Goal: Communication & Community: Answer question/provide support

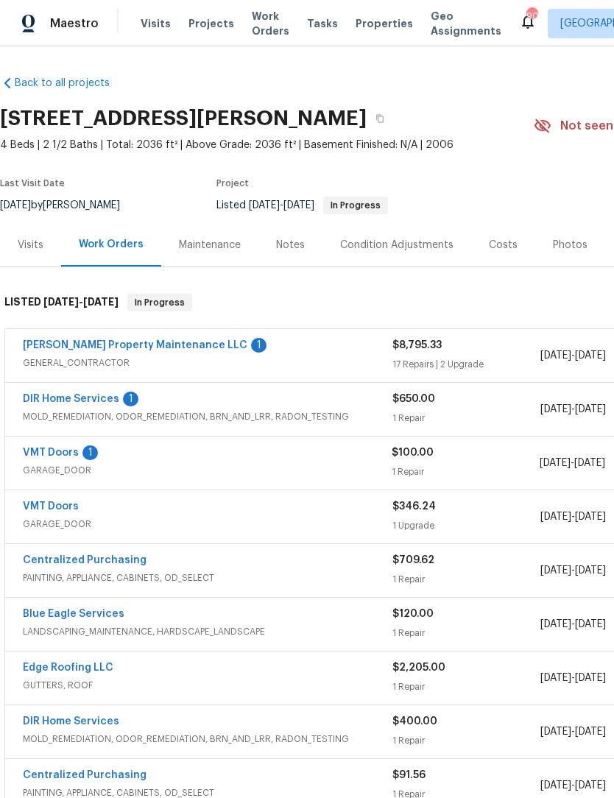
click at [35, 457] on link "VMT Doors" at bounding box center [51, 452] width 56 height 10
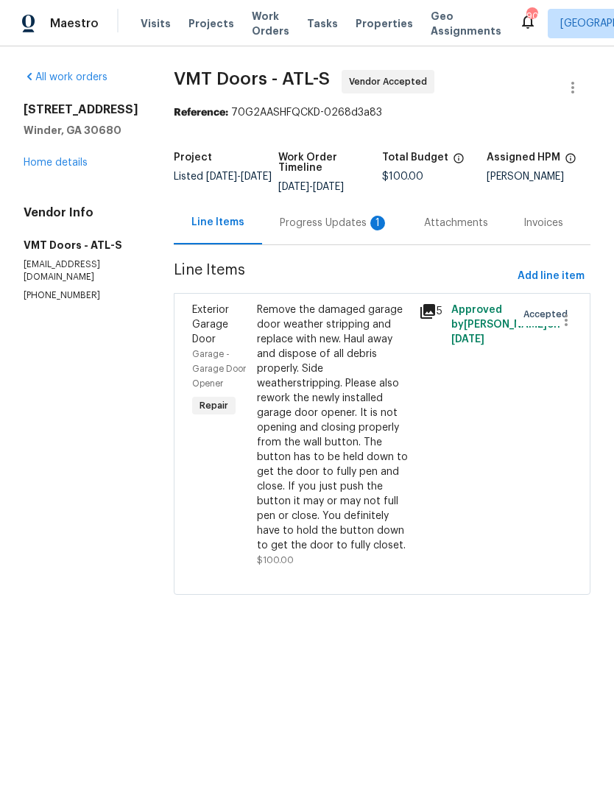
click at [370, 219] on div "1" at bounding box center [377, 223] width 15 height 15
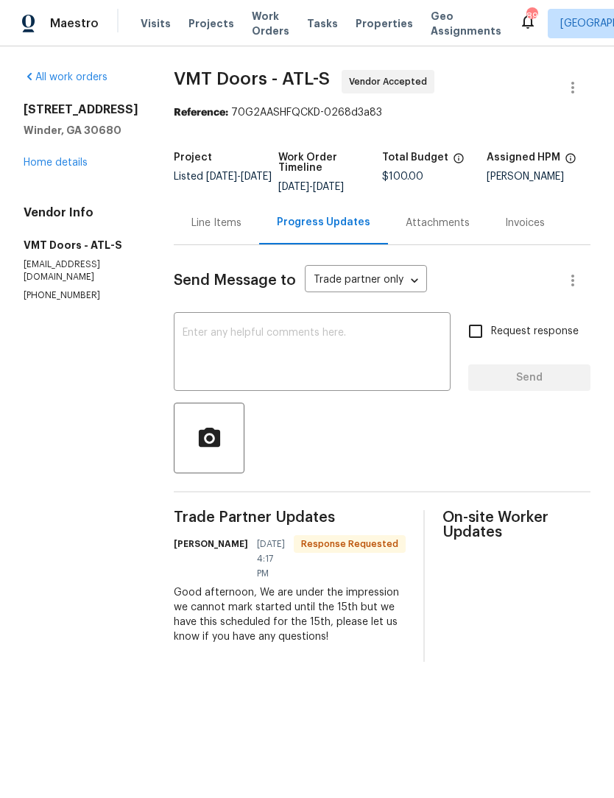
click at [370, 334] on textarea at bounding box center [312, 354] width 259 height 52
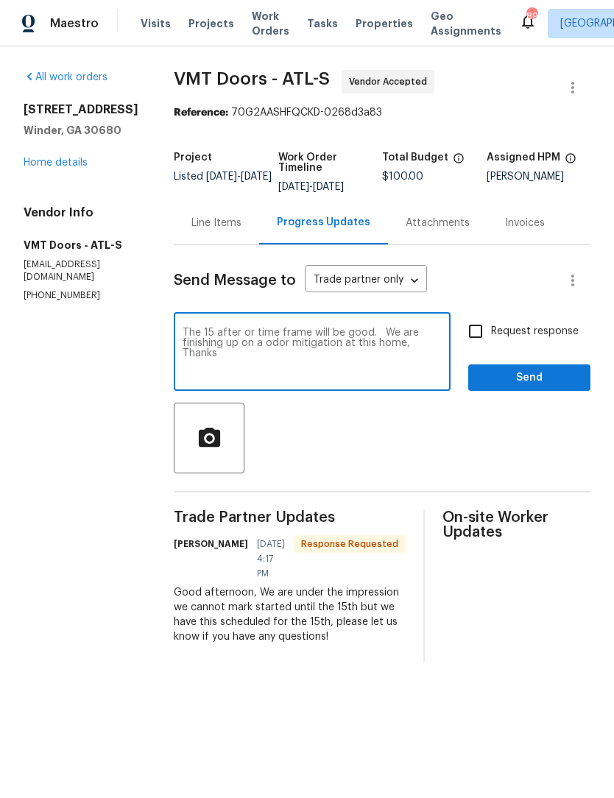
type textarea "The 15 after or time frame will be good. We are finishing up on a odor mitigati…"
click at [547, 378] on span "Send" at bounding box center [529, 378] width 99 height 18
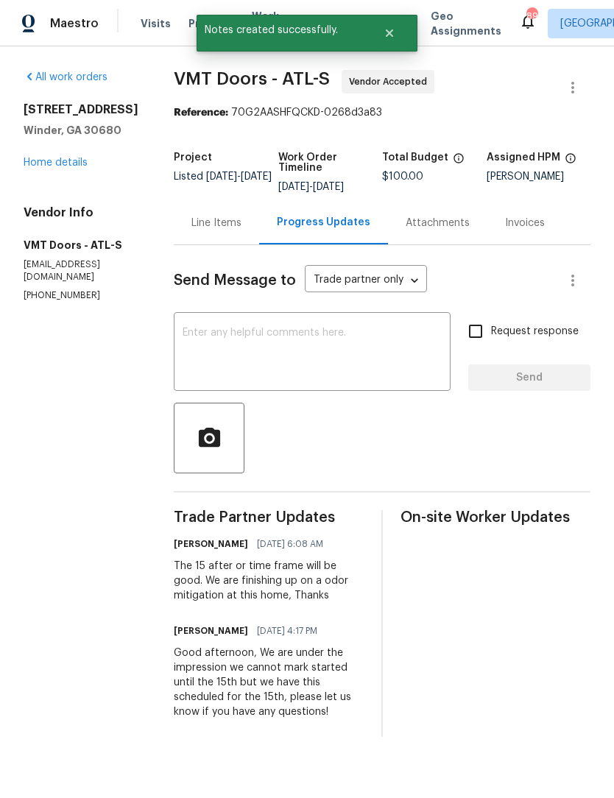
click at [68, 166] on link "Home details" at bounding box center [56, 163] width 64 height 10
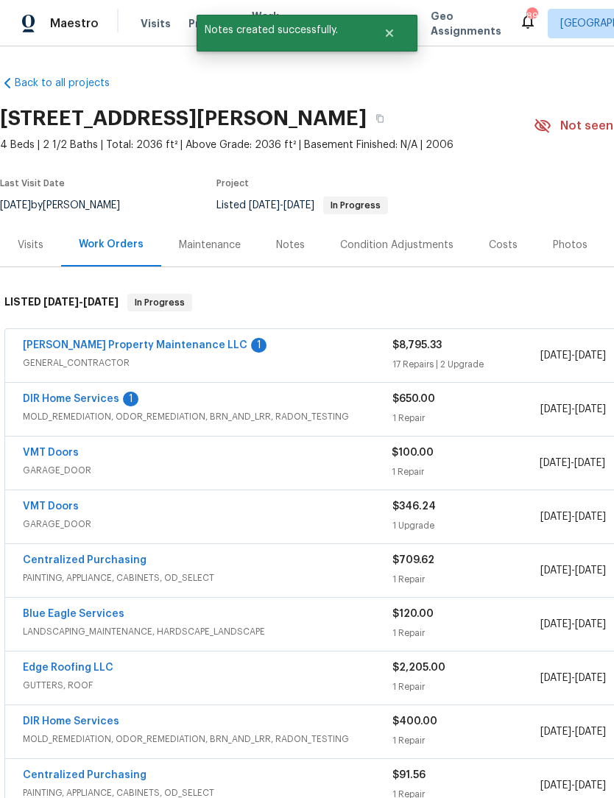
click at [105, 403] on link "DIR Home Services" at bounding box center [71, 399] width 96 height 10
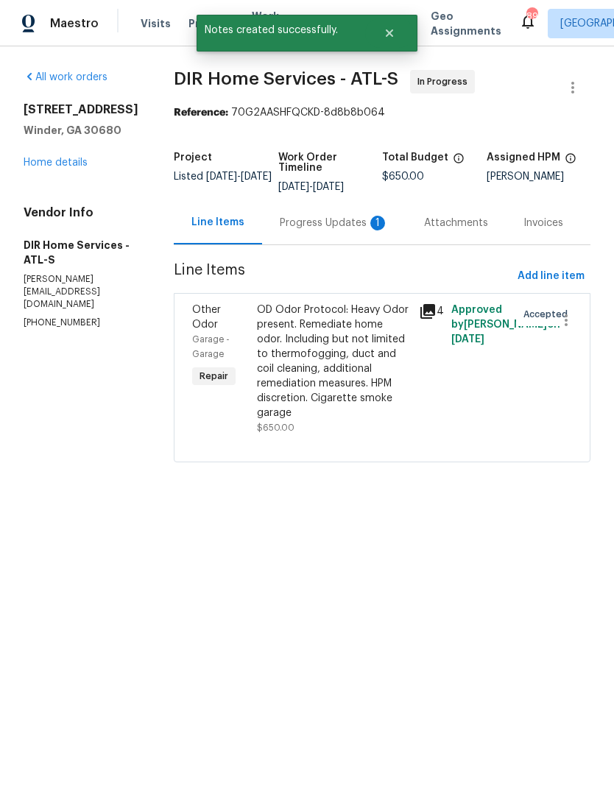
click at [337, 224] on div "Progress Updates 1" at bounding box center [334, 222] width 144 height 43
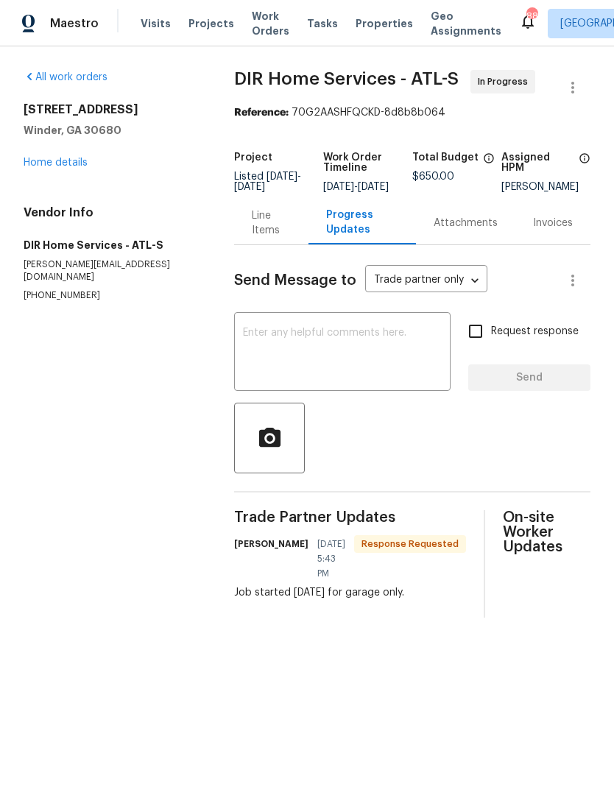
click at [389, 379] on textarea at bounding box center [342, 354] width 199 height 52
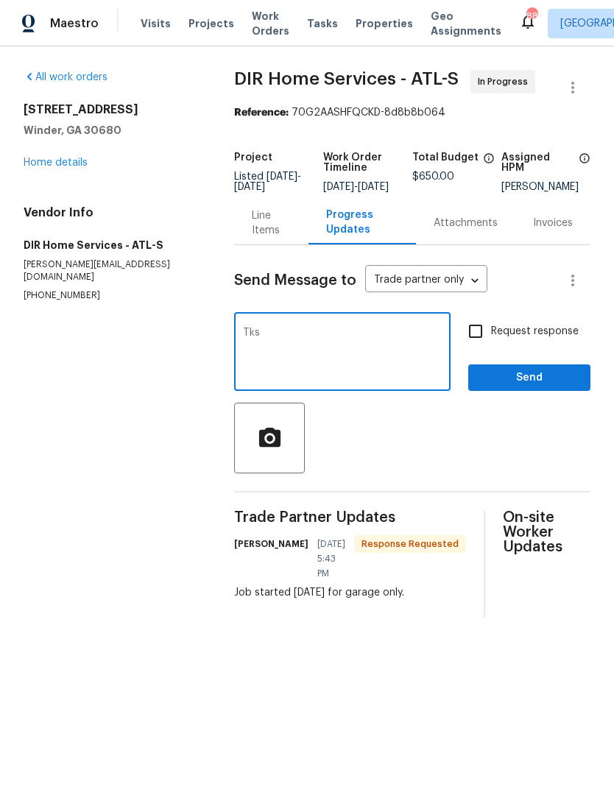
type textarea "Tks"
click at [534, 387] on span "Send" at bounding box center [529, 378] width 99 height 18
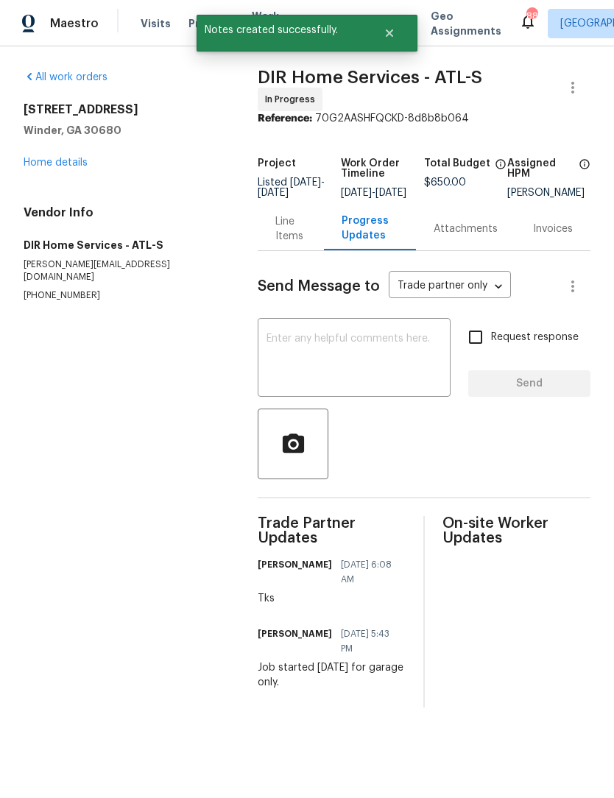
click at [63, 159] on link "Home details" at bounding box center [56, 163] width 64 height 10
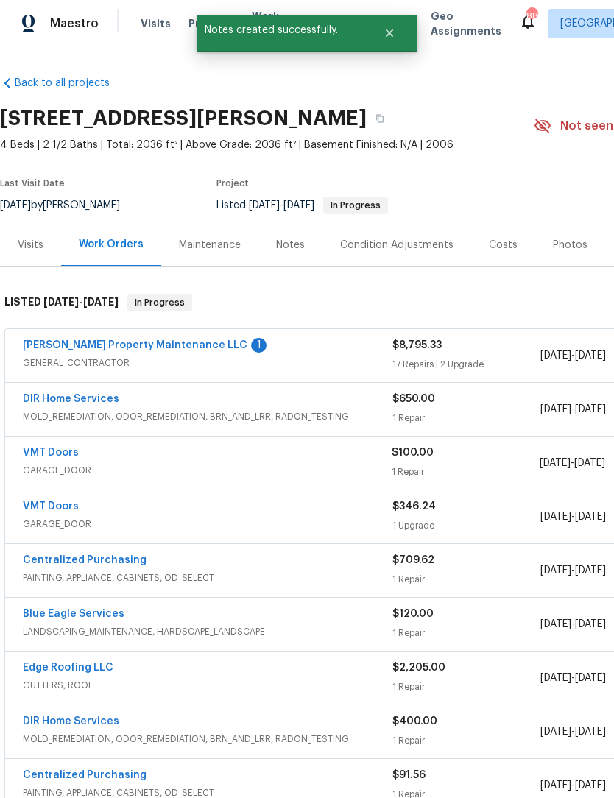
click at [151, 347] on link "[PERSON_NAME] Property Maintenance LLC" at bounding box center [135, 345] width 224 height 10
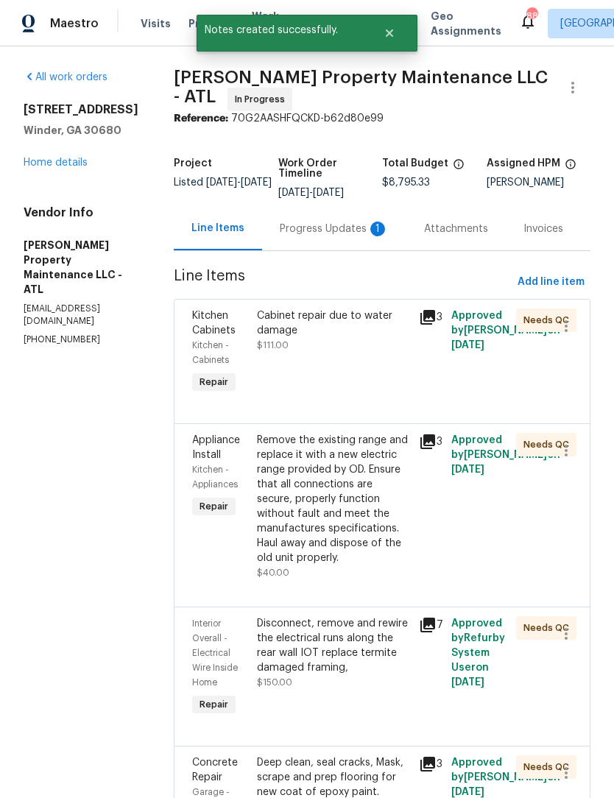
click at [332, 224] on div "Progress Updates 1" at bounding box center [334, 229] width 109 height 15
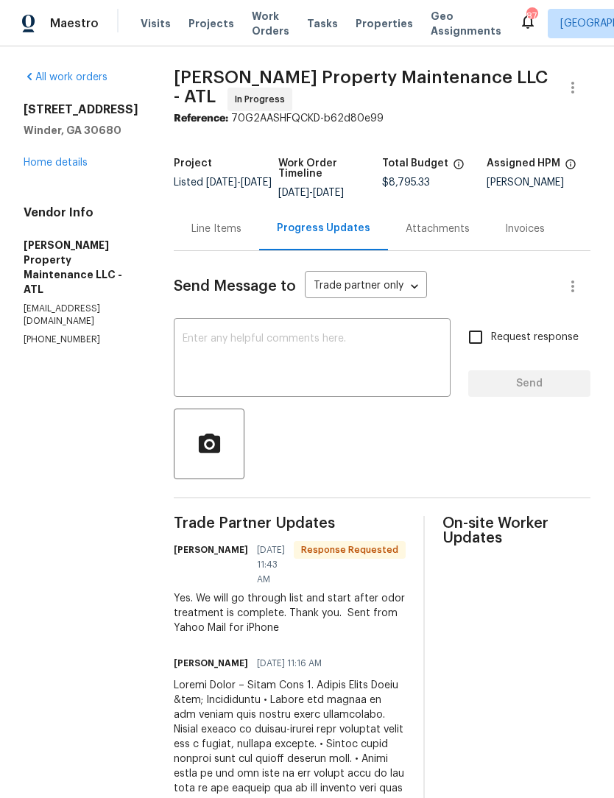
click at [355, 353] on textarea at bounding box center [312, 359] width 259 height 52
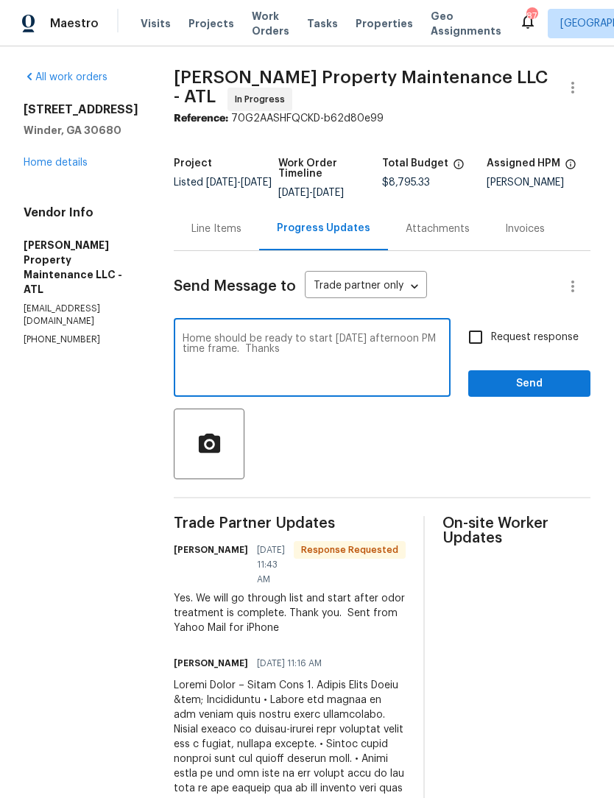
type textarea "Home should be ready to start [DATE] afternoon PM time frame. Thanks"
click at [478, 341] on input "Request response" at bounding box center [475, 337] width 31 height 31
checkbox input "true"
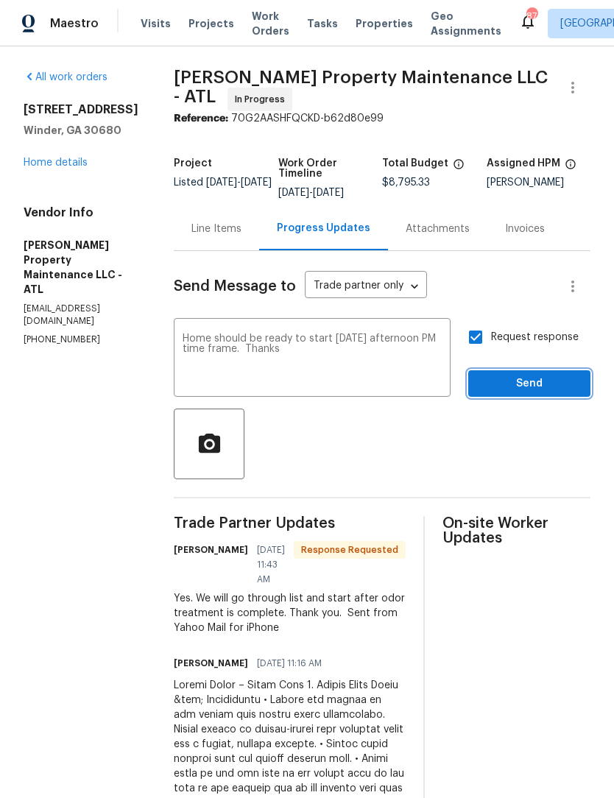
click at [527, 377] on span "Send" at bounding box center [529, 384] width 99 height 18
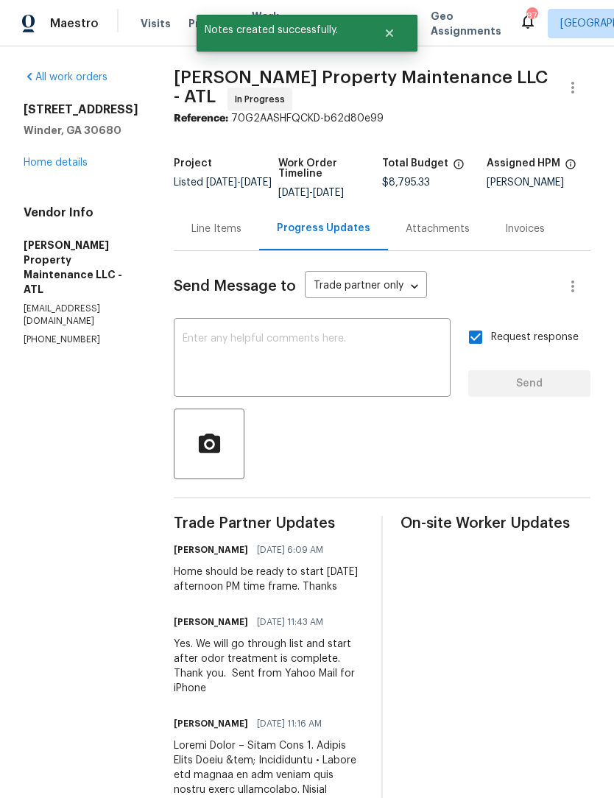
click at [71, 164] on link "Home details" at bounding box center [56, 163] width 64 height 10
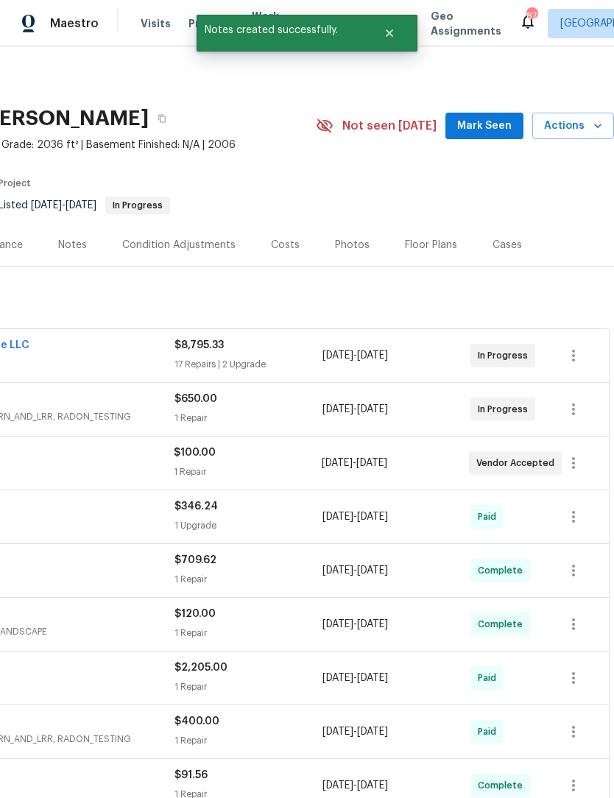
scroll to position [0, 218]
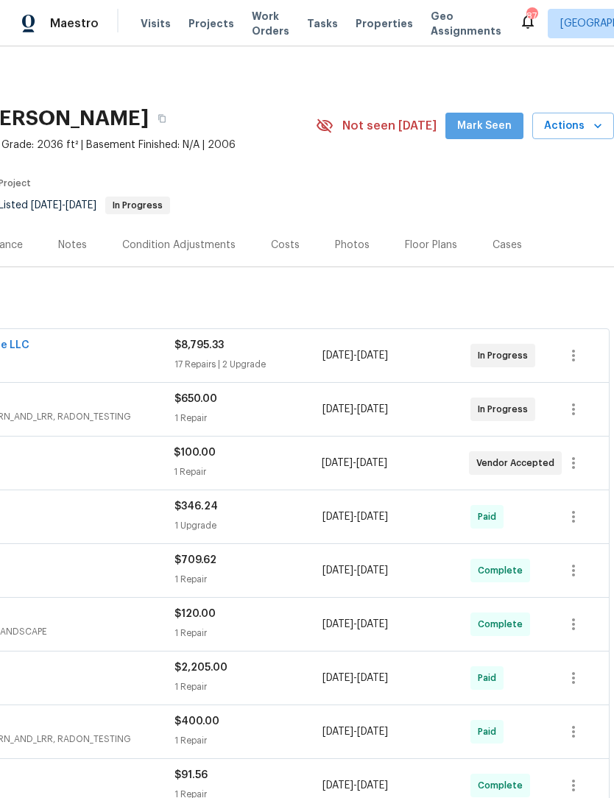
click at [499, 124] on span "Mark Seen" at bounding box center [484, 126] width 54 height 18
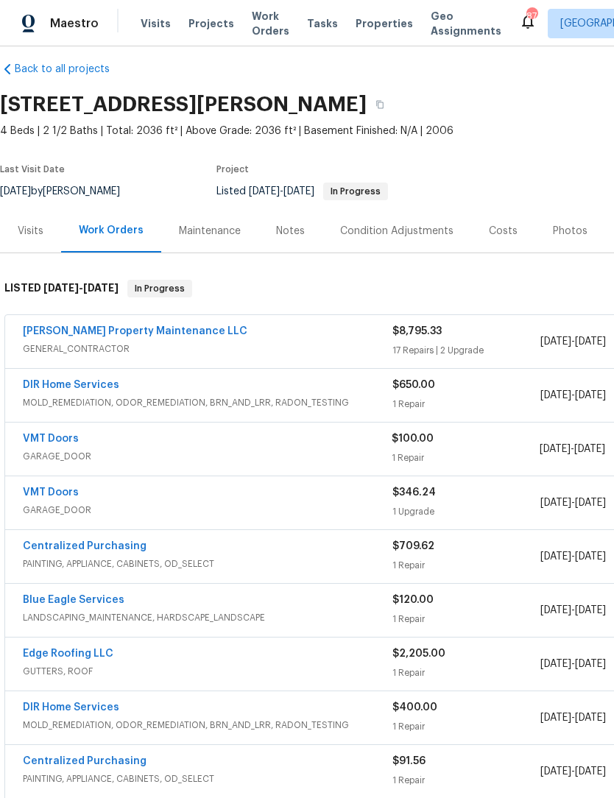
scroll to position [14, 0]
click at [259, 26] on span "Work Orders" at bounding box center [271, 23] width 38 height 29
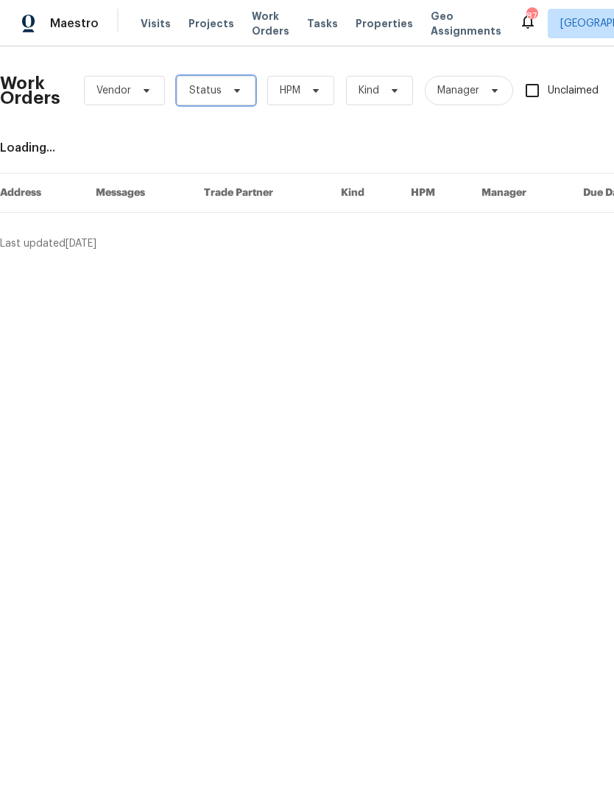
click at [227, 94] on span at bounding box center [235, 91] width 16 height 12
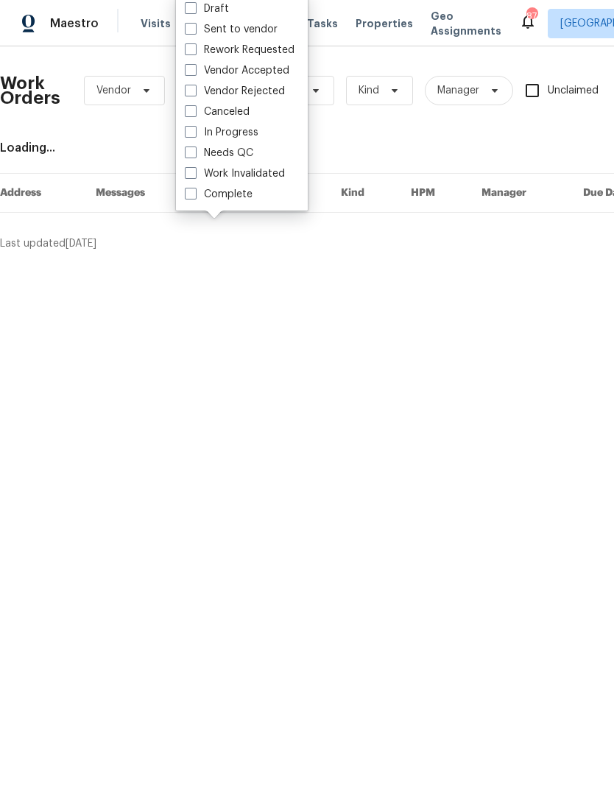
click at [191, 155] on span at bounding box center [191, 152] width 12 height 12
click at [191, 155] on input "Needs QC" at bounding box center [190, 151] width 10 height 10
checkbox input "true"
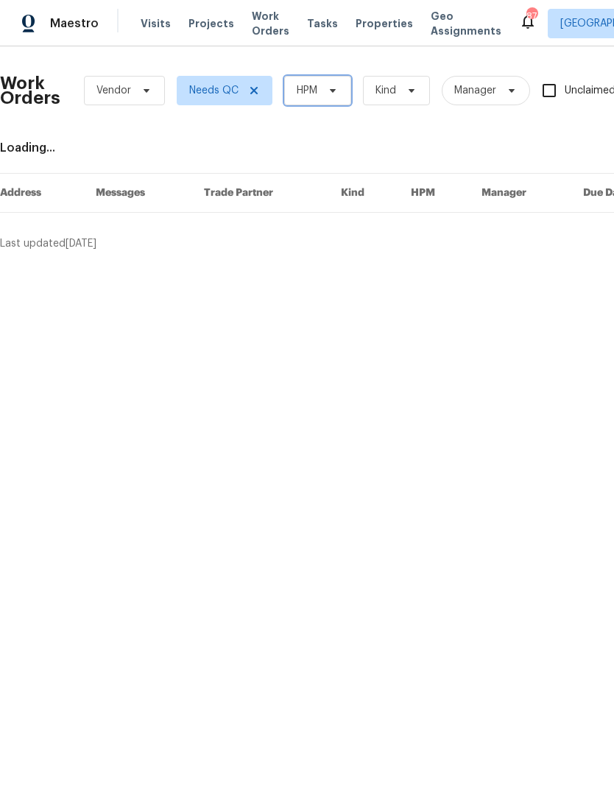
click at [335, 91] on icon at bounding box center [333, 91] width 6 height 4
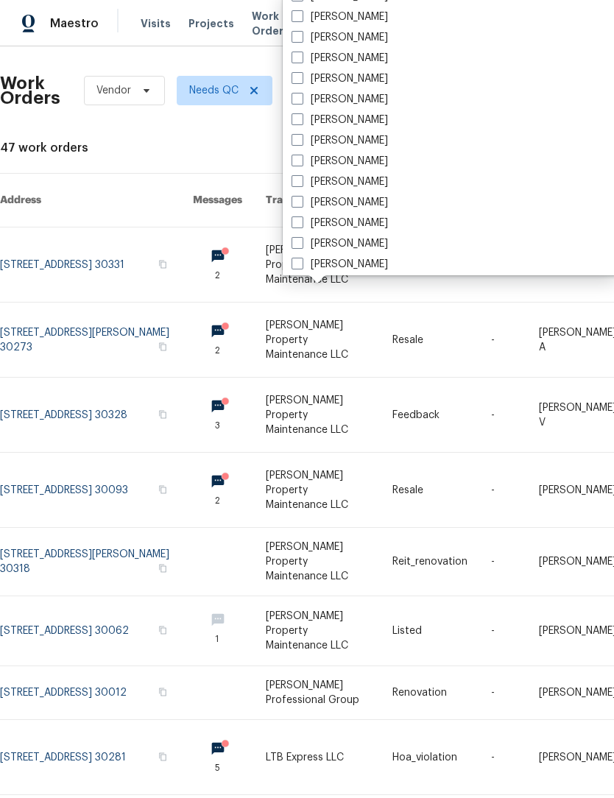
scroll to position [958, 0]
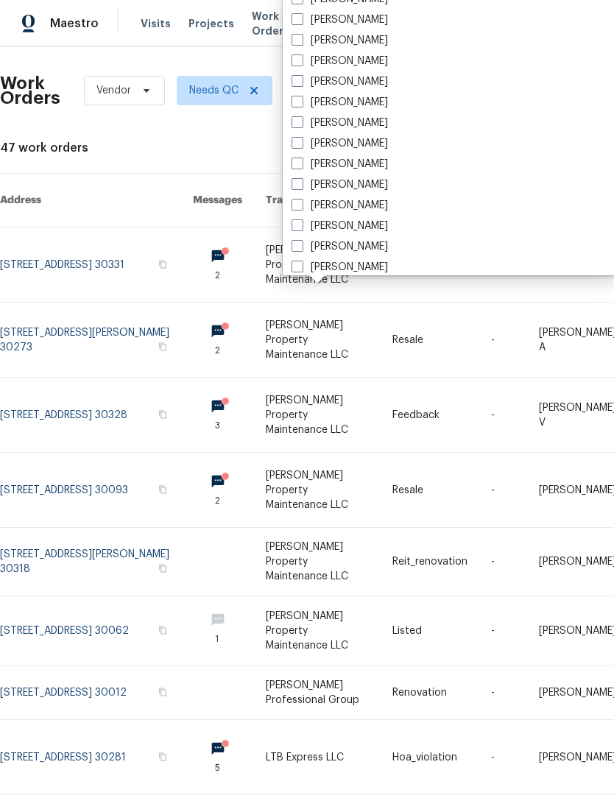
click at [301, 119] on span at bounding box center [297, 122] width 12 height 12
click at [301, 119] on input "[PERSON_NAME]" at bounding box center [296, 121] width 10 height 10
checkbox input "true"
